Goal: Communication & Community: Answer question/provide support

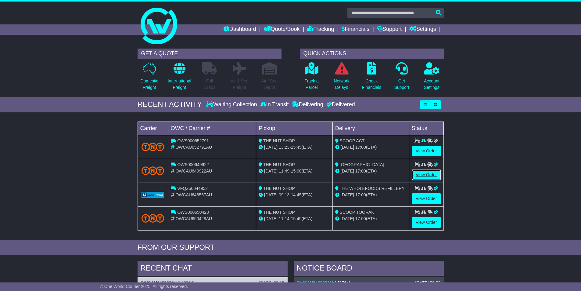
click at [425, 174] on link "View Order" at bounding box center [426, 174] width 29 height 11
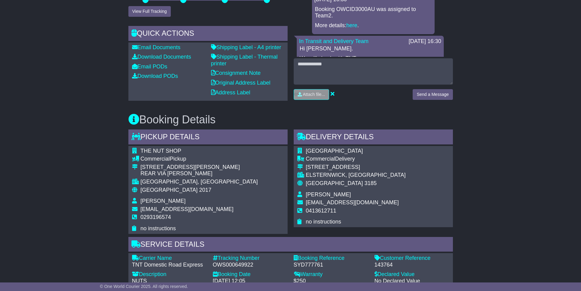
scroll to position [205, 0]
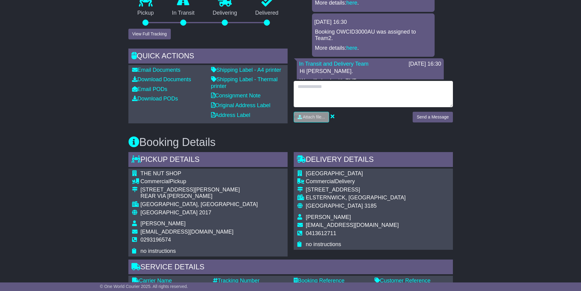
click at [389, 94] on textarea at bounding box center [373, 94] width 159 height 26
type textarea "*"
type textarea "**********"
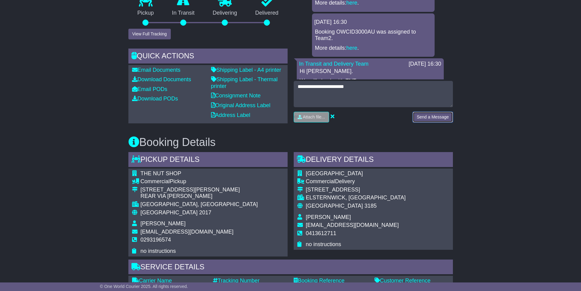
click at [435, 116] on button "Send a Message" at bounding box center [433, 117] width 40 height 11
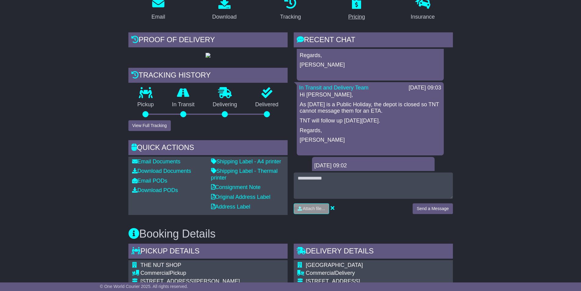
scroll to position [30, 0]
